Goal: Task Accomplishment & Management: Use online tool/utility

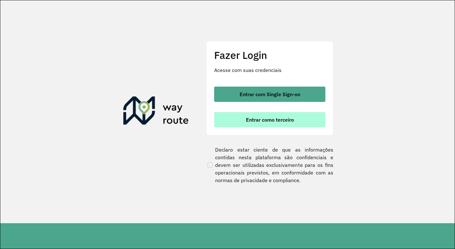
click at [266, 116] on button "Entrar como terceiro" at bounding box center [269, 119] width 111 height 15
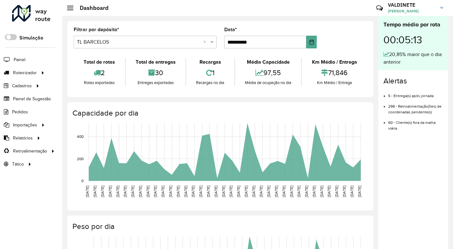
click at [109, 40] on input "text" at bounding box center [139, 42] width 124 height 8
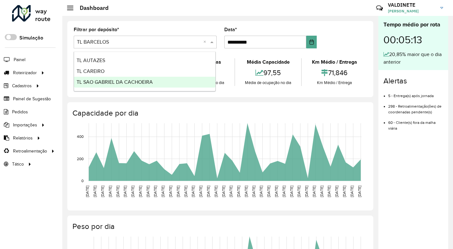
click at [133, 81] on span "TL SAO GABRIEL DA CACHOEIRA" at bounding box center [115, 81] width 76 height 5
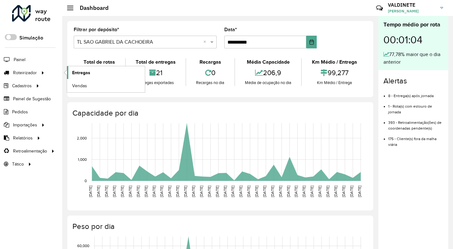
click at [81, 74] on span "Entregas" at bounding box center [81, 72] width 18 height 7
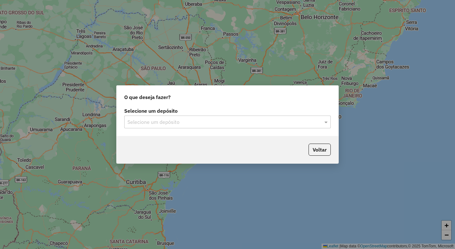
click at [295, 119] on input "text" at bounding box center [222, 122] width 188 height 8
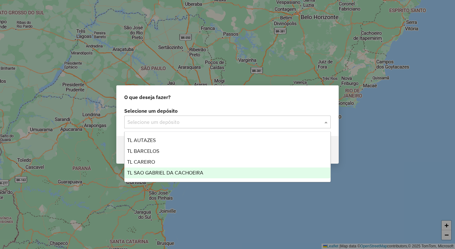
click at [190, 172] on span "TL SAO GABRIEL DA CACHOEIRA" at bounding box center [165, 172] width 76 height 5
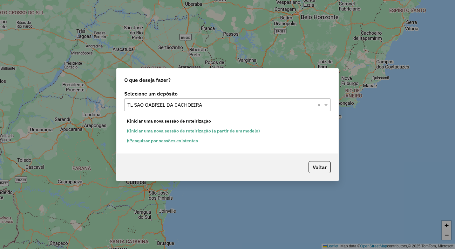
click at [176, 122] on button "Iniciar uma nova sessão de roteirização" at bounding box center [169, 121] width 90 height 10
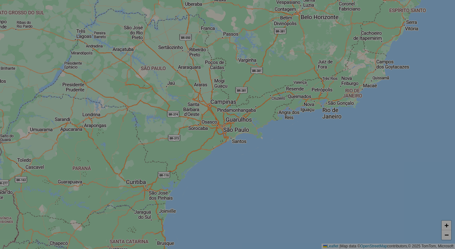
select select "*"
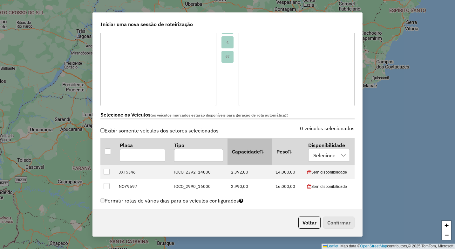
scroll to position [127, 0]
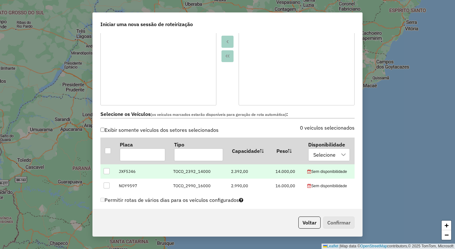
click at [103, 174] on td at bounding box center [107, 171] width 15 height 14
click at [107, 169] on div at bounding box center [107, 171] width 6 height 6
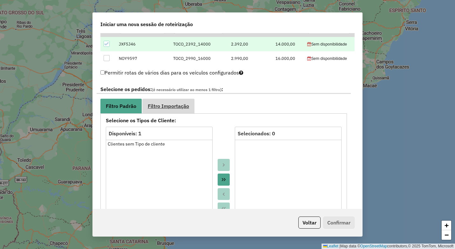
click at [182, 105] on span "Filtro Importação" at bounding box center [168, 105] width 41 height 5
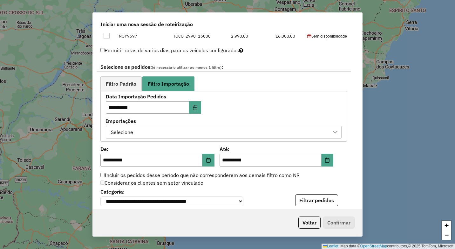
scroll to position [382, 0]
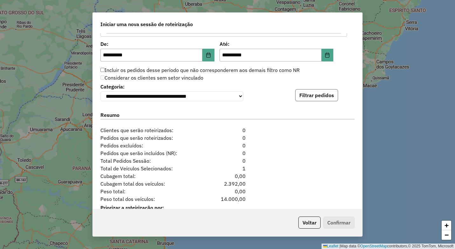
click at [305, 100] on button "Filtrar pedidos" at bounding box center [316, 95] width 43 height 12
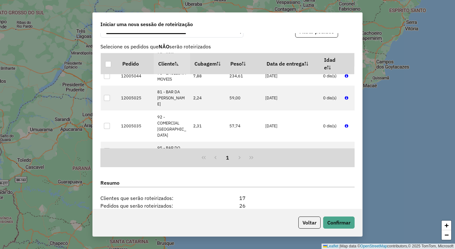
scroll to position [477, 0]
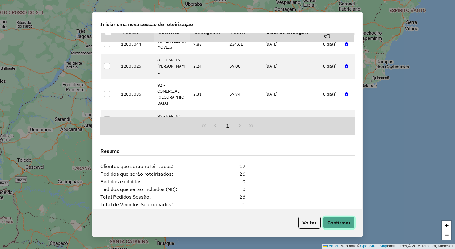
click at [342, 221] on button "Confirmar" at bounding box center [338, 222] width 31 height 12
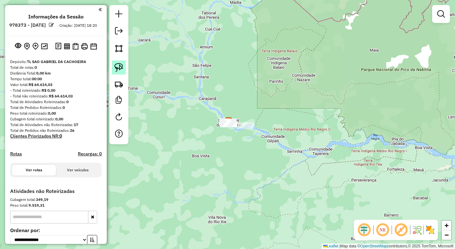
click at [118, 65] on img at bounding box center [118, 67] width 9 height 9
drag, startPoint x: 222, startPoint y: 114, endPoint x: 218, endPoint y: 113, distance: 3.2
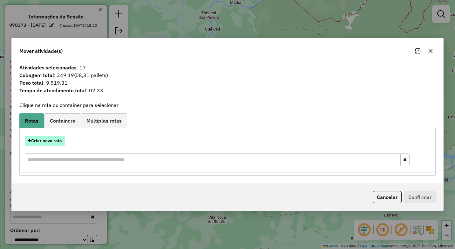
click at [47, 142] on button "Criar nova rota" at bounding box center [45, 141] width 40 height 10
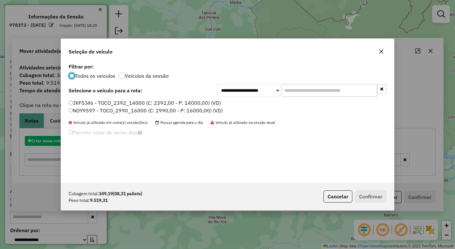
scroll to position [3, 2]
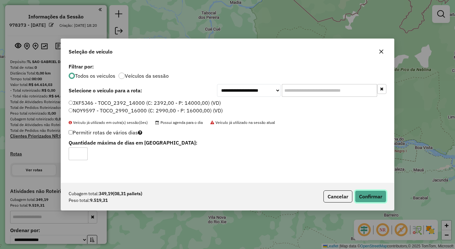
click at [372, 194] on button "Confirmar" at bounding box center [370, 196] width 31 height 12
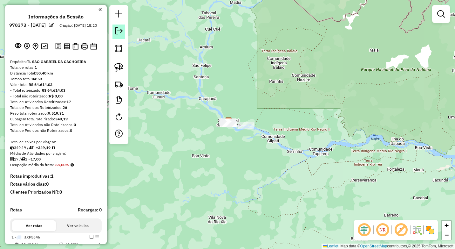
click at [116, 30] on em at bounding box center [119, 31] width 8 height 8
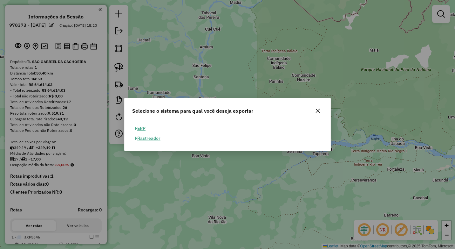
click at [143, 128] on button "ERP" at bounding box center [140, 128] width 16 height 10
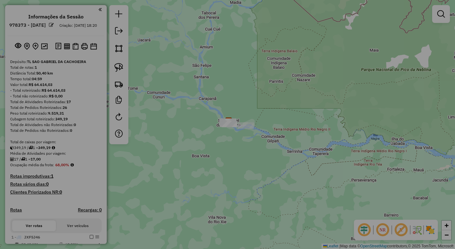
select select "**"
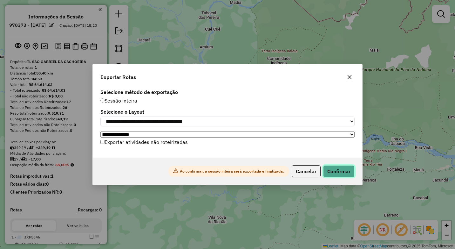
click at [347, 172] on button "Confirmar" at bounding box center [338, 171] width 31 height 12
